Goal: Check status: Check status

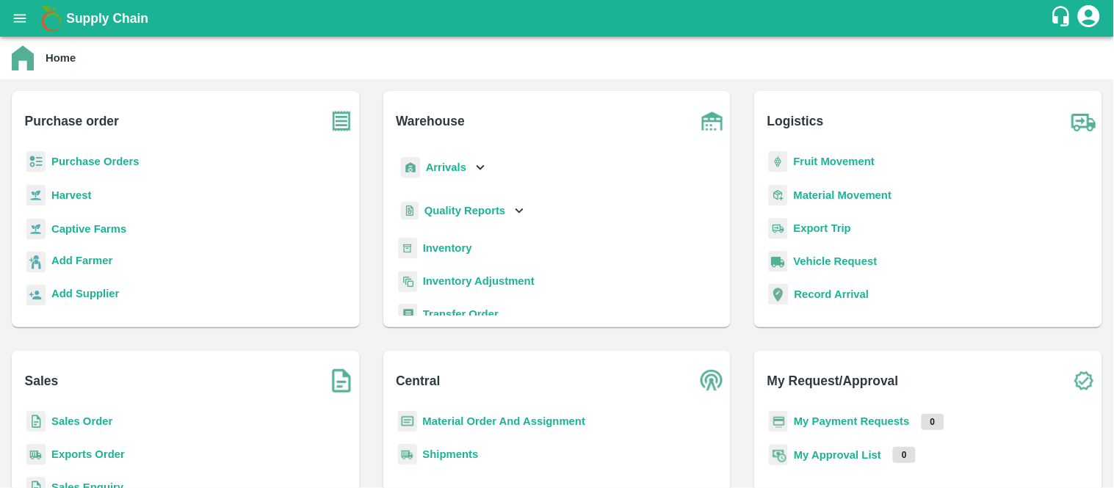
click at [98, 160] on b "Purchase Orders" at bounding box center [95, 162] width 88 height 12
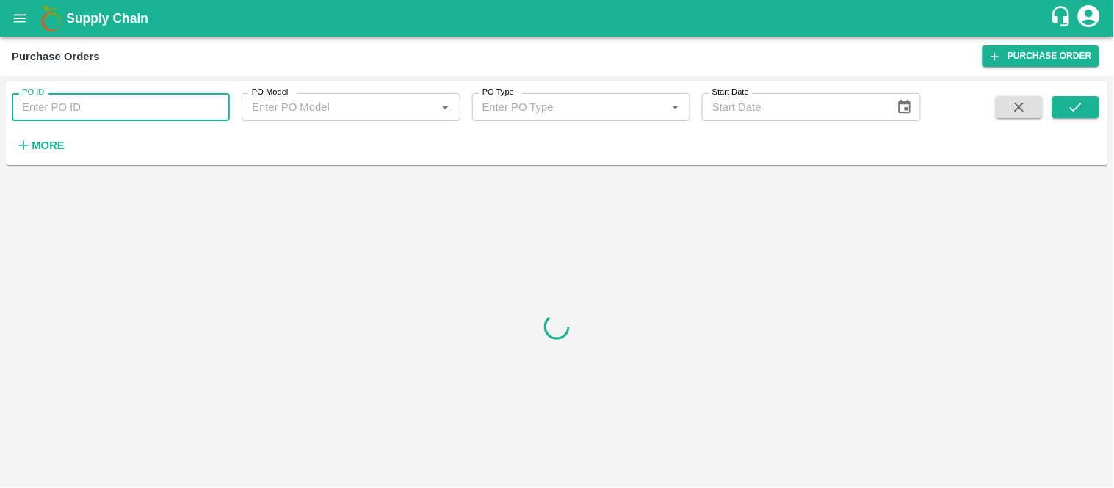
click at [130, 99] on input "PO ID" at bounding box center [121, 107] width 218 height 28
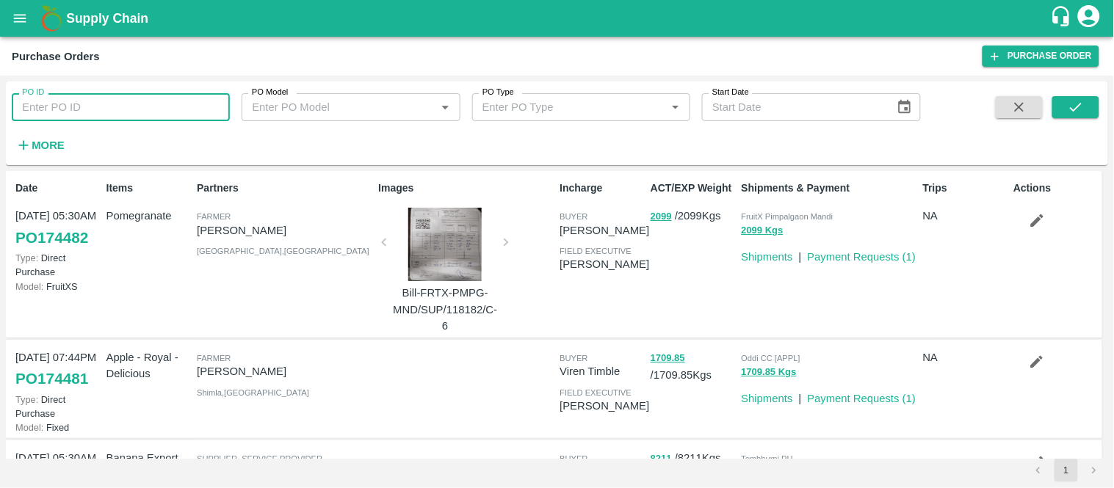
paste input "43647"
type input "43647"
click at [1072, 116] on button "submit" at bounding box center [1075, 107] width 47 height 22
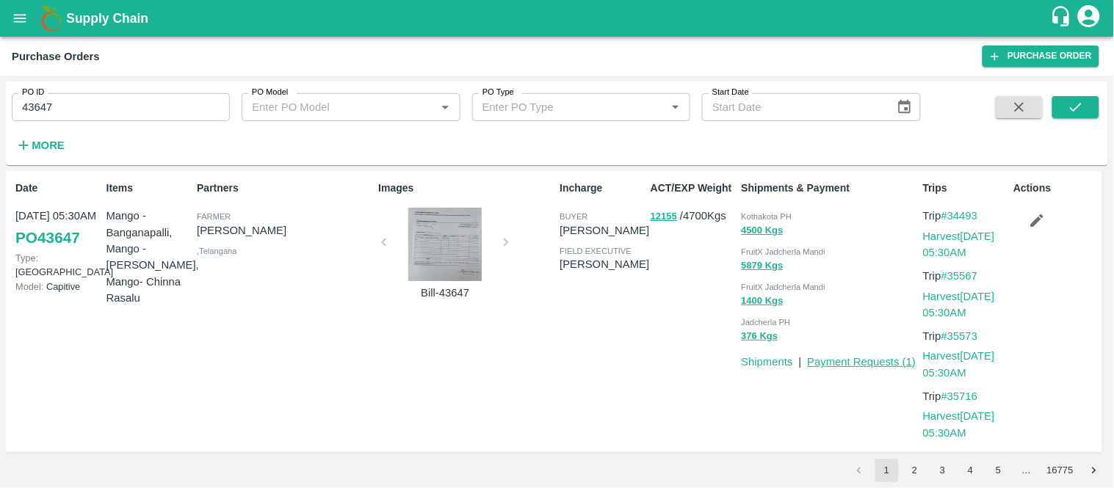
click at [860, 356] on link "Payment Requests ( 1 )" at bounding box center [862, 362] width 109 height 12
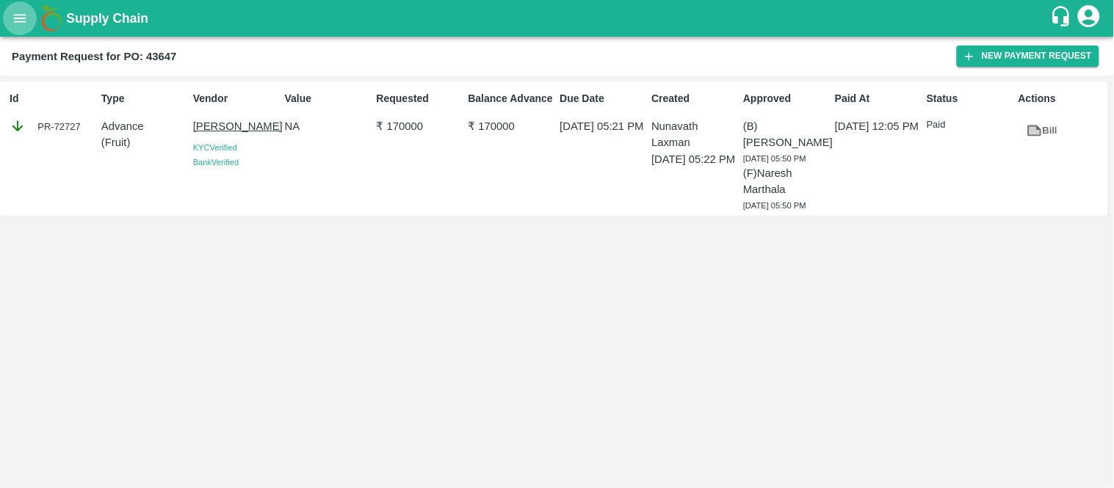
click at [17, 18] on icon "open drawer" at bounding box center [20, 18] width 12 height 8
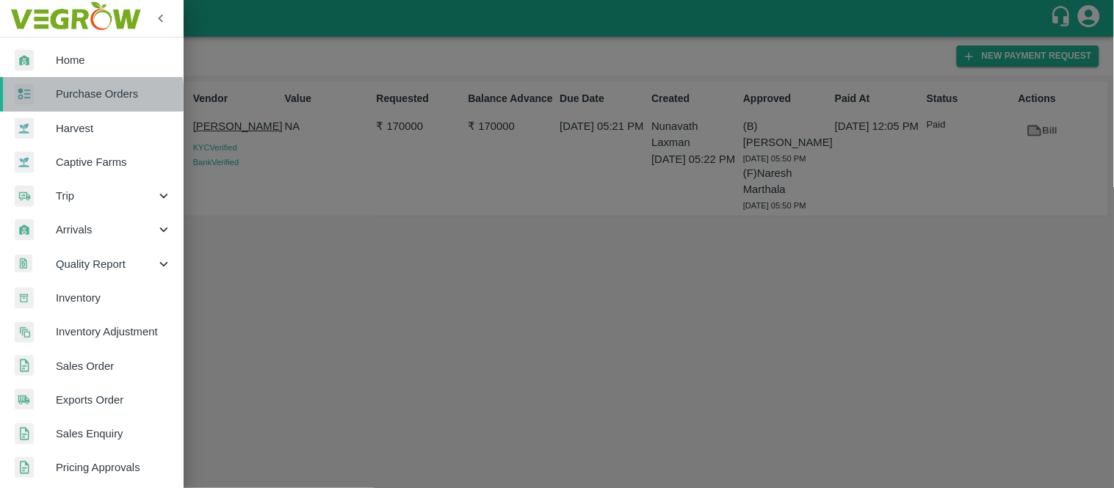
click at [68, 97] on span "Purchase Orders" at bounding box center [114, 94] width 116 height 16
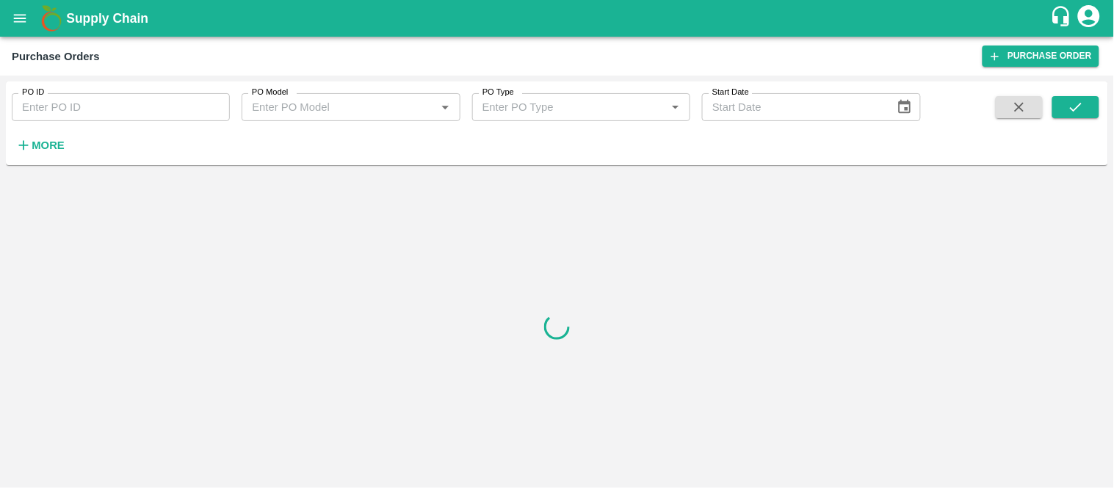
paste input "159102"
click at [113, 103] on input "159102" at bounding box center [121, 107] width 218 height 28
click at [1078, 111] on icon "submit" at bounding box center [1075, 107] width 16 height 16
click at [192, 104] on input "159102" at bounding box center [121, 107] width 218 height 28
click at [1078, 104] on icon "submit" at bounding box center [1075, 107] width 16 height 16
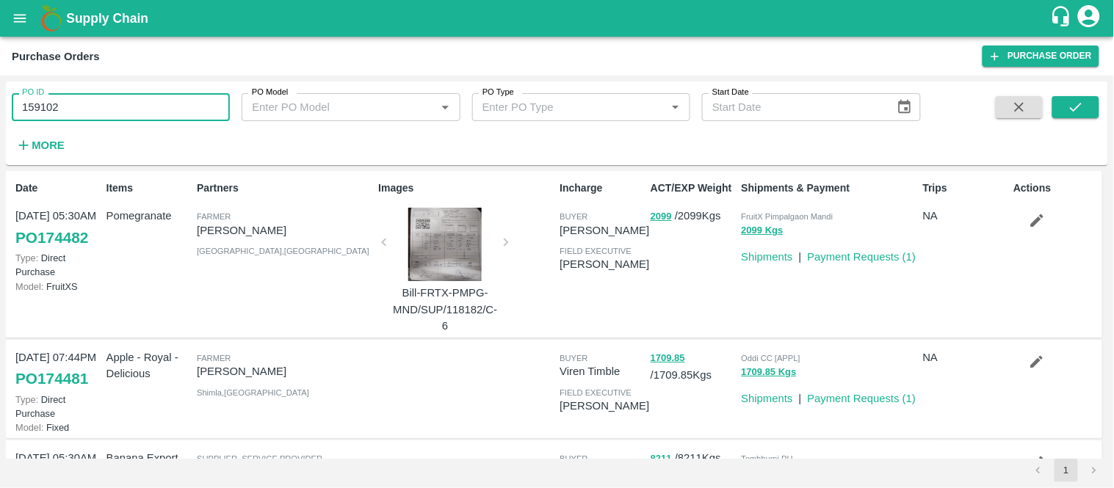
click at [84, 100] on input "159102" at bounding box center [121, 107] width 218 height 28
type input "159102"
click at [1059, 115] on button "submit" at bounding box center [1075, 107] width 47 height 22
click at [112, 117] on input "159102" at bounding box center [121, 107] width 218 height 28
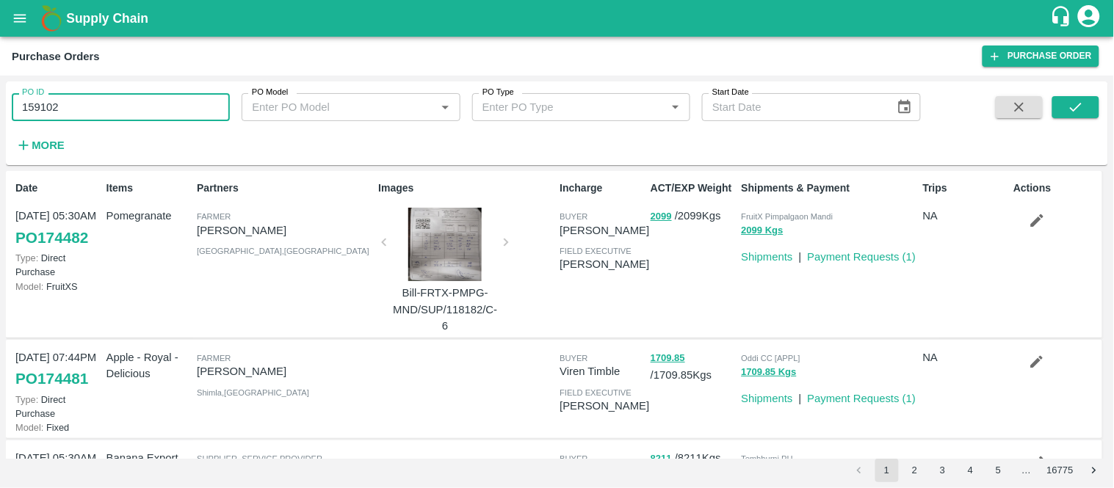
paste input "text"
type input "159462"
click at [1070, 108] on icon "submit" at bounding box center [1076, 107] width 12 height 9
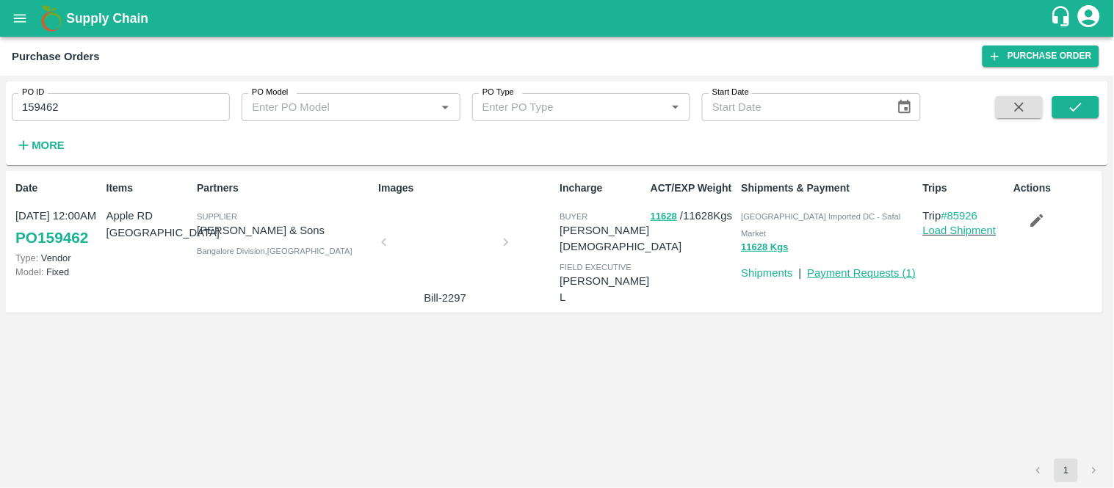
click at [900, 267] on link "Payment Requests ( 1 )" at bounding box center [862, 273] width 109 height 12
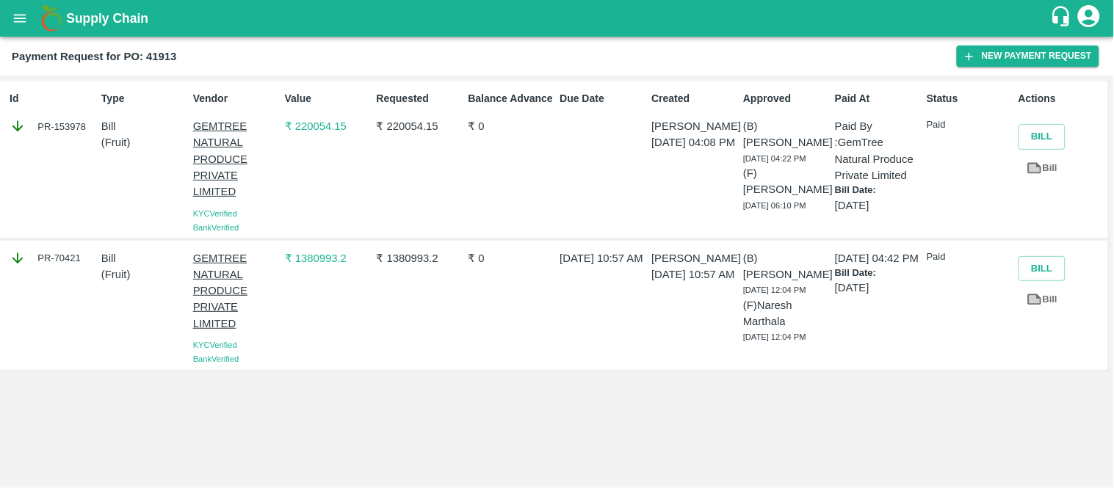
click at [70, 126] on div "PR-153978" at bounding box center [53, 126] width 86 height 16
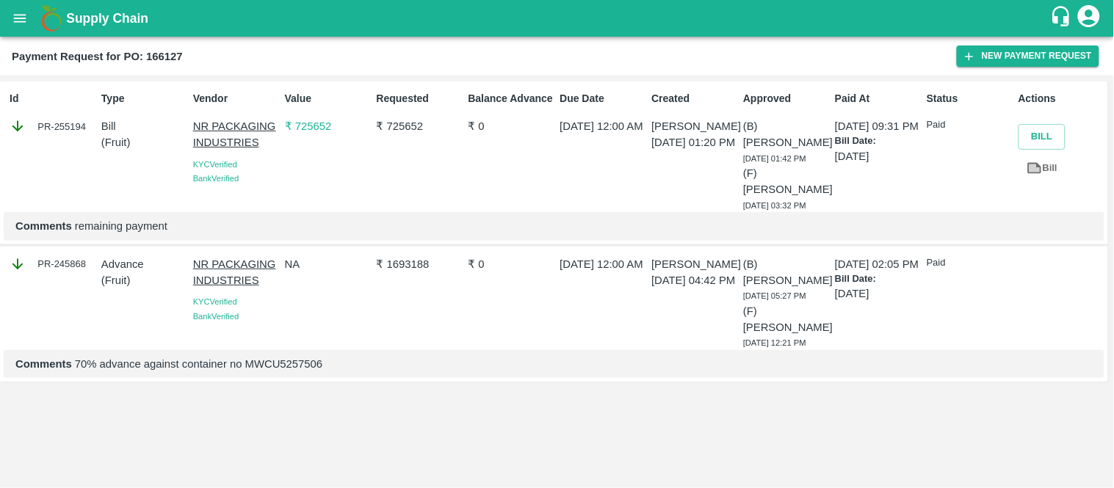
click at [64, 130] on div "PR-255194" at bounding box center [53, 126] width 86 height 16
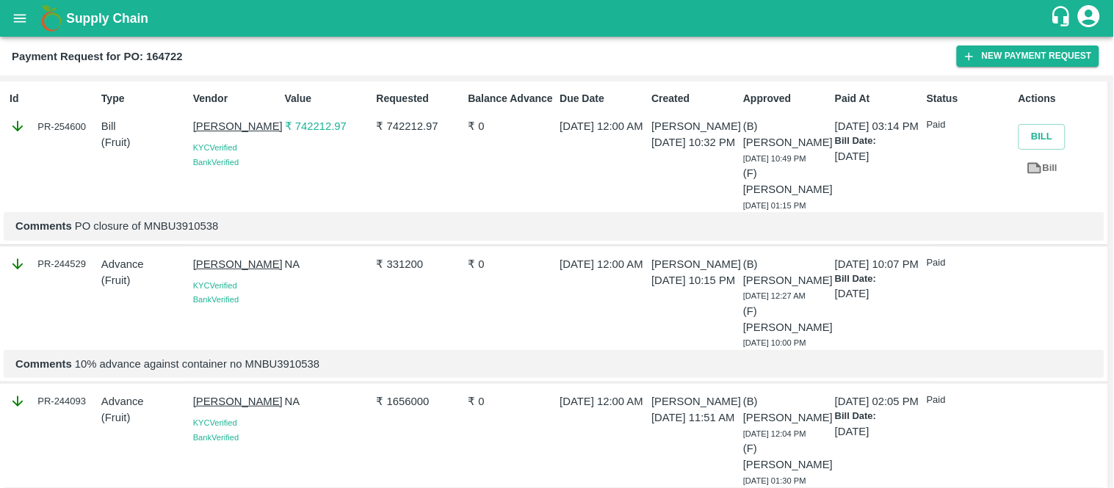
click at [70, 121] on div "PR-254600" at bounding box center [53, 126] width 86 height 16
